Goal: Task Accomplishment & Management: Complete application form

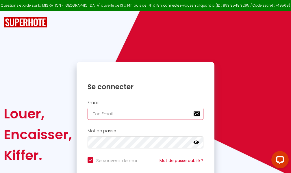
click at [151, 114] on input "email" at bounding box center [146, 114] width 116 height 12
type input "m"
checkbox input "true"
type input "ma"
checkbox input "true"
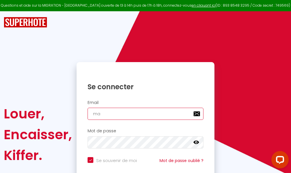
type input "mar"
checkbox input "true"
type input "marc"
checkbox input "true"
type input "marcd"
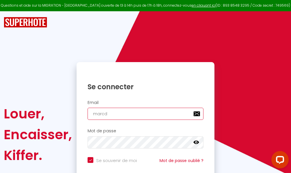
checkbox input "true"
type input "marcdp"
checkbox input "true"
type input "marcdpo"
checkbox input "true"
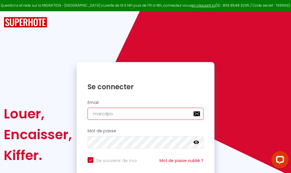
type input "marcdpoz"
checkbox input "true"
type input "marcdpoz."
checkbox input "true"
type input "marcdpoz.l"
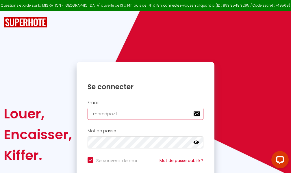
checkbox input "true"
type input "marcdpoz.lo"
checkbox input "true"
type input "marcdpoz.loc"
checkbox input "true"
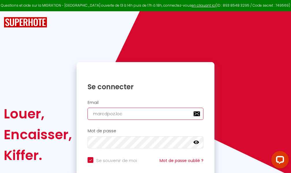
type input "marcdpoz.loca"
checkbox input "true"
type input "marcdpoz.locat"
checkbox input "true"
type input "marcdpoz.locati"
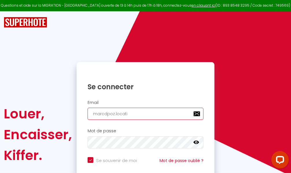
checkbox input "true"
type input "marcdpoz.locatio"
checkbox input "true"
type input "marcdpoz.location"
checkbox input "true"
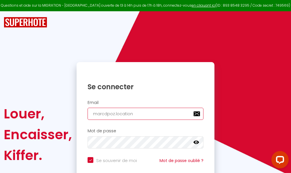
type input "marcdpoz.location@"
checkbox input "true"
type input "marcdpoz.location@g"
checkbox input "true"
type input "marcdpoz.location@gm"
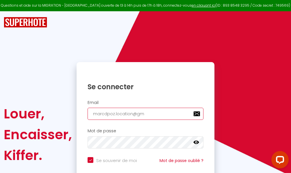
checkbox input "true"
type input "marcdpoz.location@gma"
checkbox input "true"
type input "marcdpoz.location@gmai"
checkbox input "true"
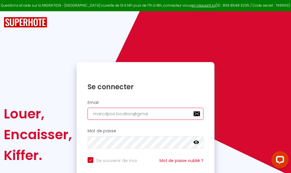
type input "[EMAIL_ADDRESS]"
checkbox input "true"
type input "[EMAIL_ADDRESS]."
checkbox input "true"
type input "marcdpoz.location@gmail.c"
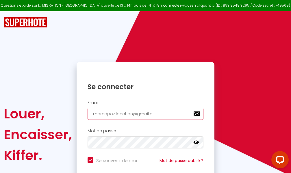
checkbox input "true"
type input "[EMAIL_ADDRESS][DOMAIN_NAME]"
checkbox input "true"
type input "[EMAIL_ADDRESS][DOMAIN_NAME]"
checkbox input "true"
